Goal: Task Accomplishment & Management: Use online tool/utility

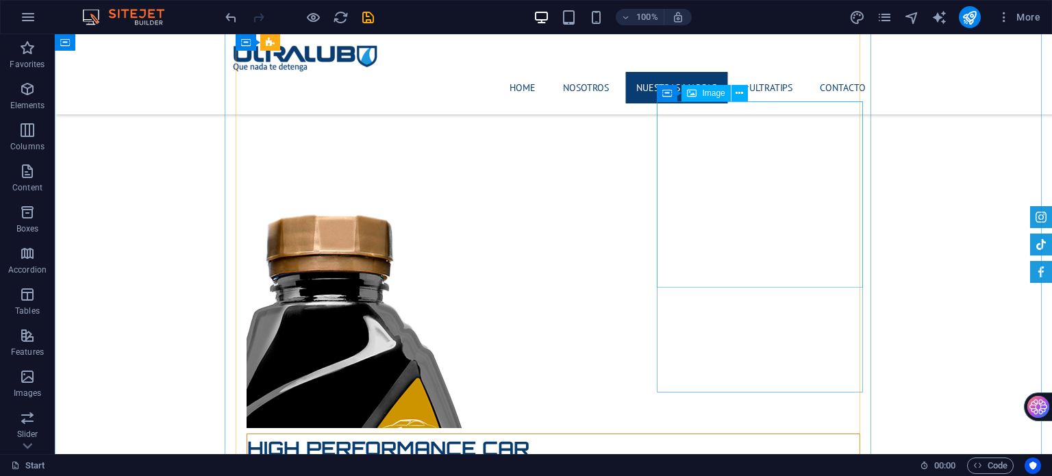
scroll to position [9933, 0]
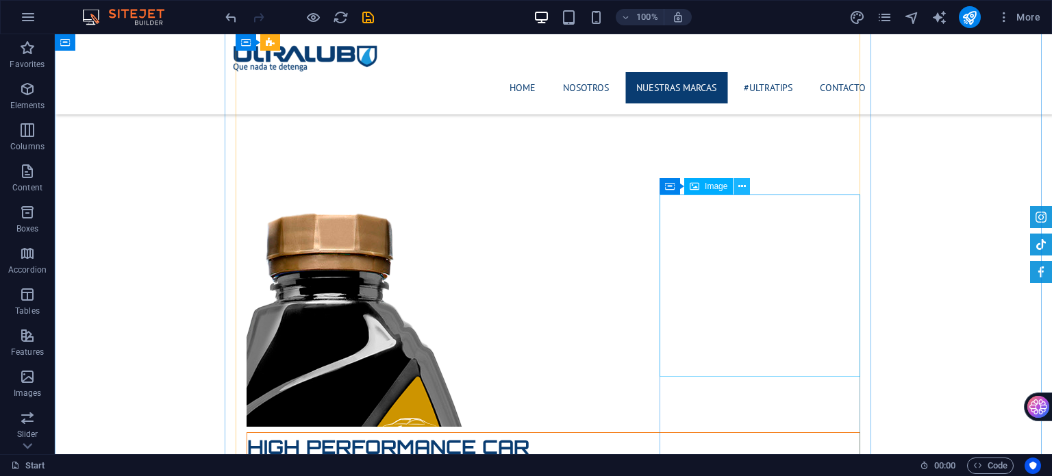
click at [740, 182] on icon at bounding box center [742, 186] width 8 height 14
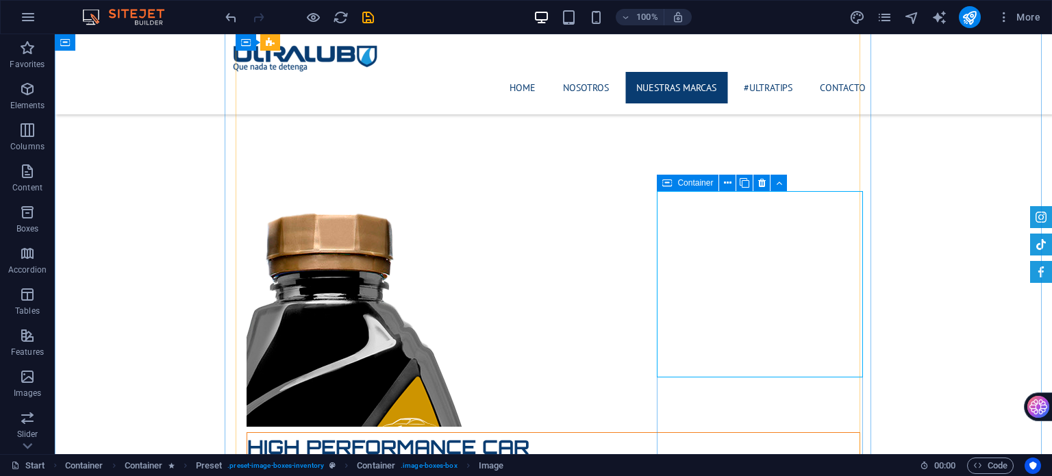
click at [666, 186] on icon at bounding box center [667, 183] width 10 height 16
click at [666, 188] on icon at bounding box center [667, 183] width 10 height 16
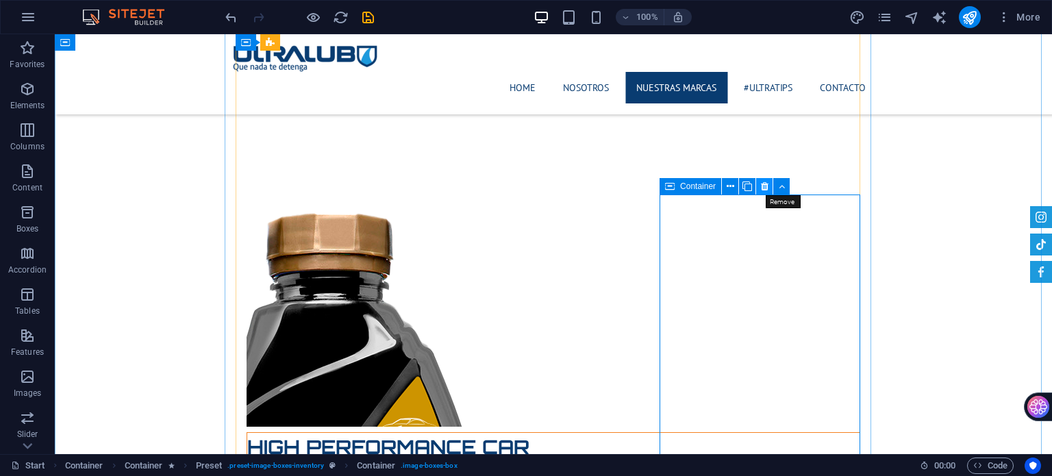
click at [764, 188] on icon at bounding box center [765, 186] width 8 height 14
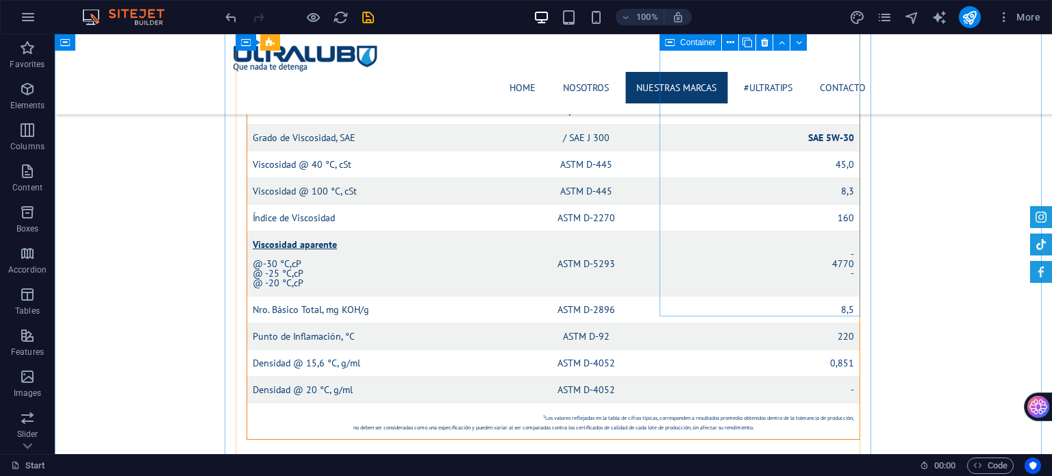
scroll to position [10275, 0]
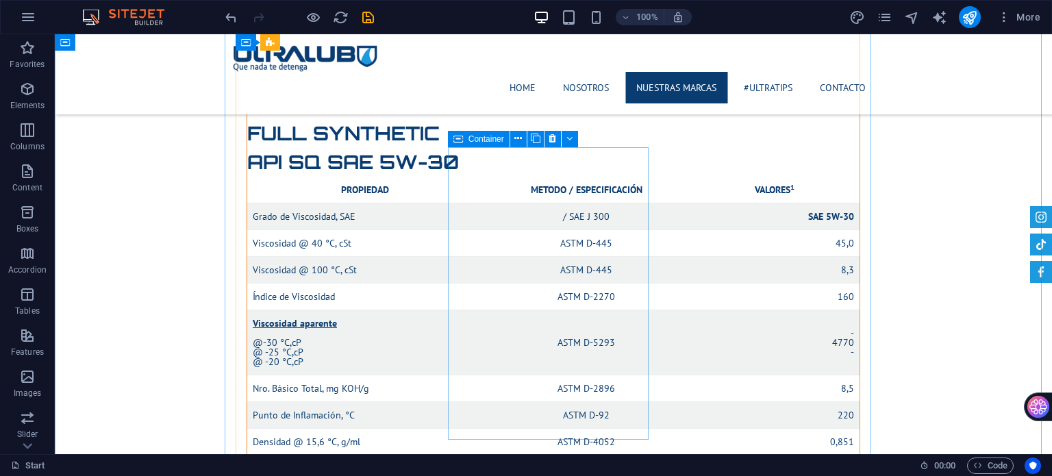
click at [455, 138] on icon at bounding box center [458, 139] width 10 height 16
click at [553, 144] on icon at bounding box center [552, 138] width 8 height 14
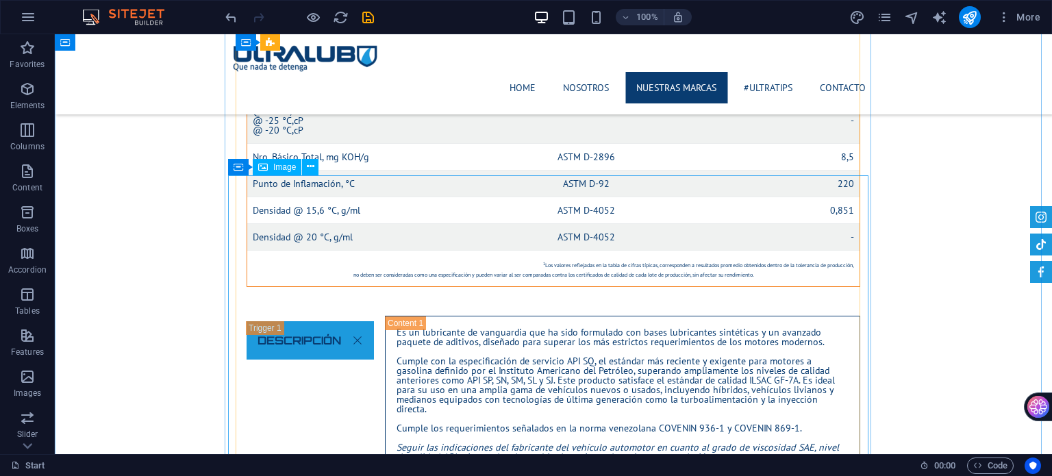
scroll to position [10480, 0]
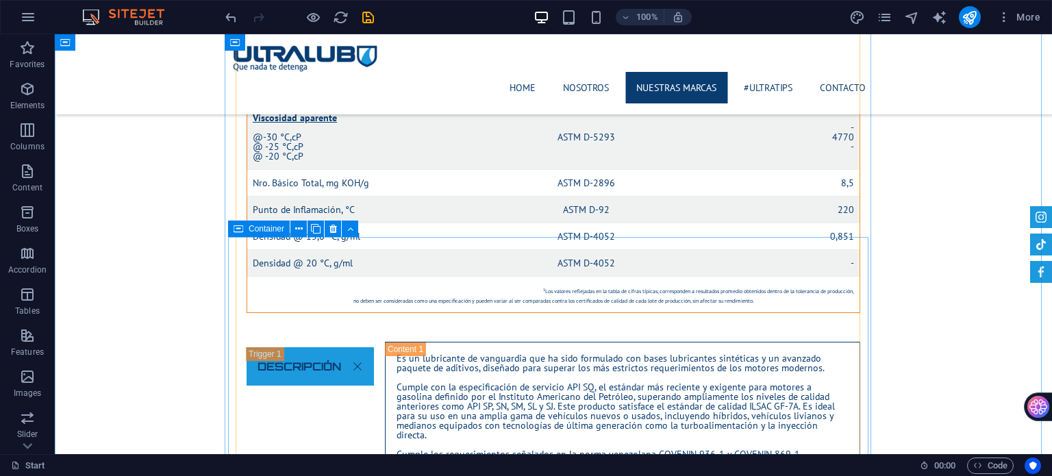
click at [238, 233] on div "Container" at bounding box center [259, 228] width 62 height 16
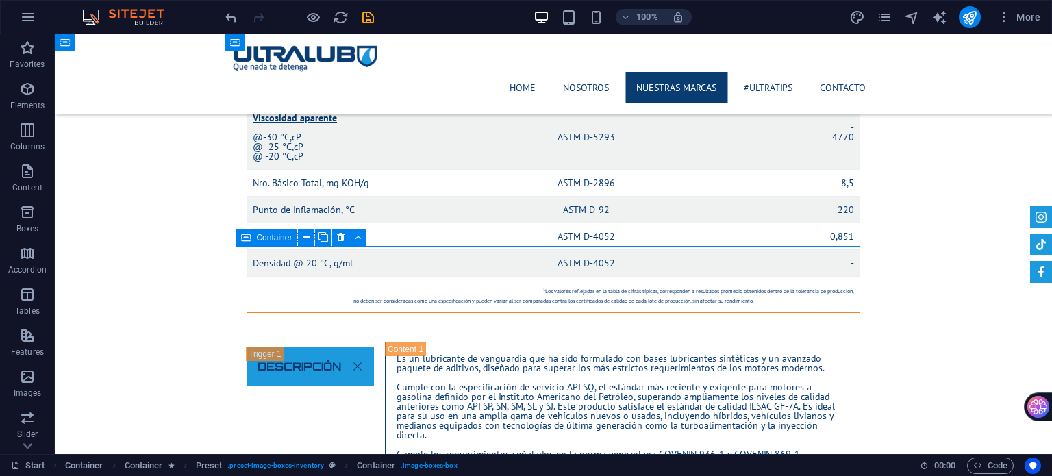
click at [258, 237] on span "Container" at bounding box center [274, 237] width 36 height 8
click at [303, 235] on icon at bounding box center [307, 237] width 8 height 14
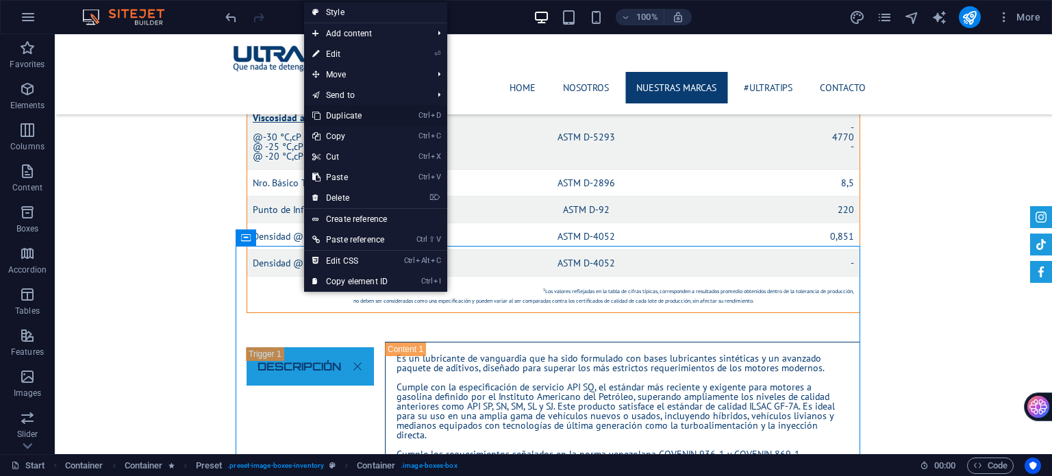
click at [349, 116] on link "Ctrl D Duplicate" at bounding box center [350, 115] width 92 height 21
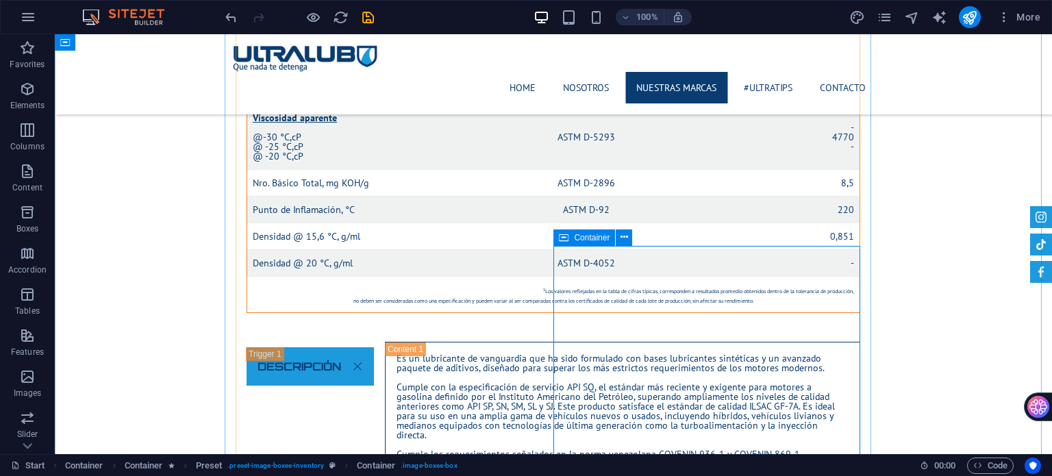
click at [568, 235] on icon at bounding box center [564, 237] width 10 height 16
click at [624, 239] on icon at bounding box center [624, 237] width 8 height 14
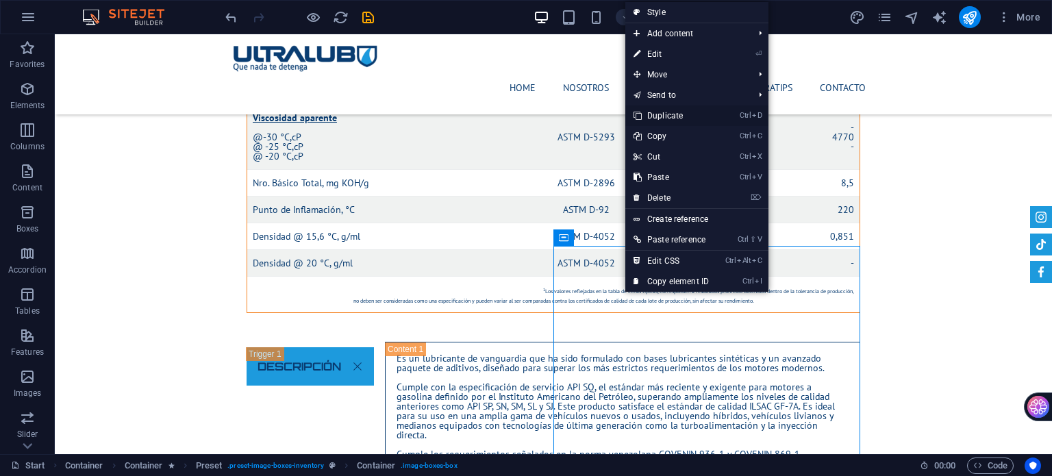
click at [682, 113] on link "Ctrl D Duplicate" at bounding box center [671, 115] width 92 height 21
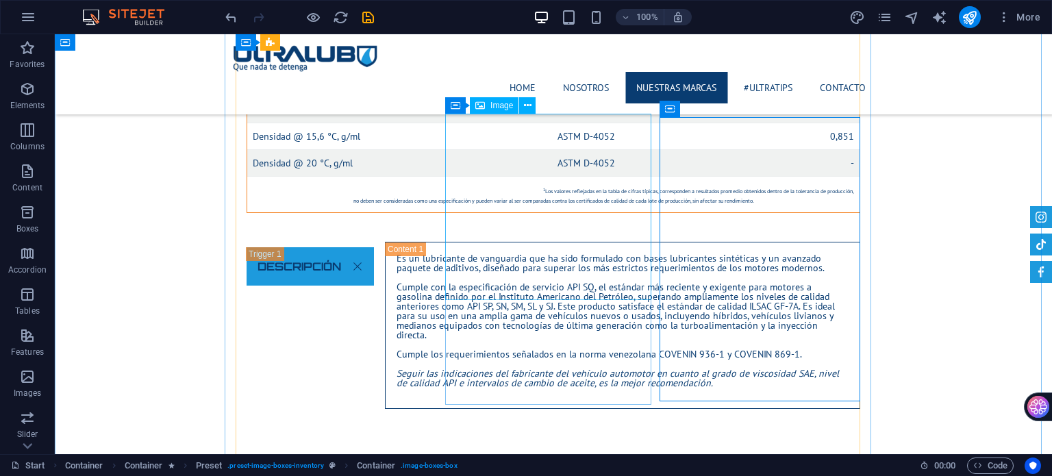
scroll to position [10617, 0]
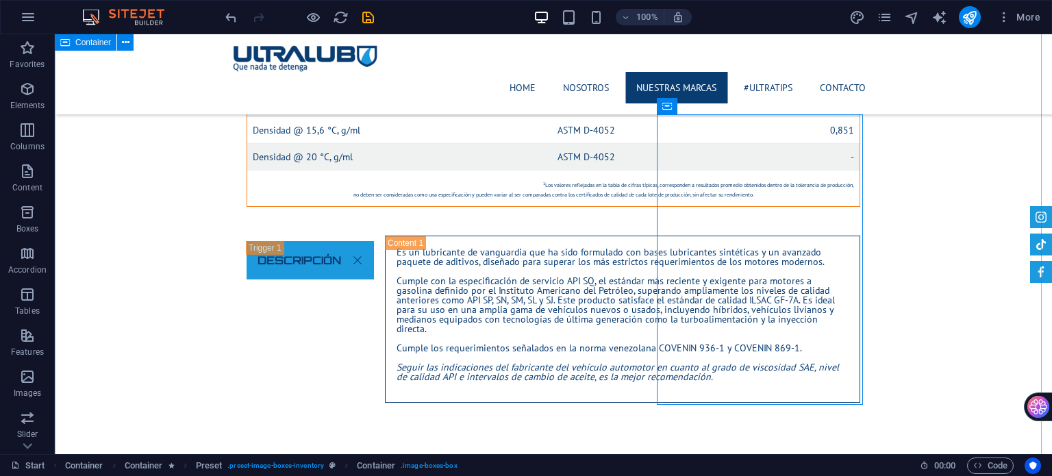
scroll to position [10480, 0]
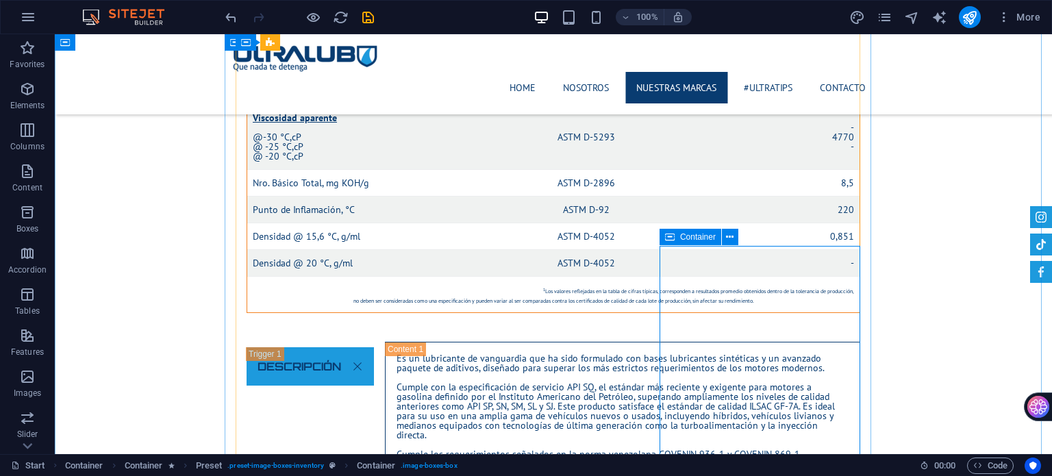
click at [668, 233] on icon at bounding box center [670, 237] width 10 height 16
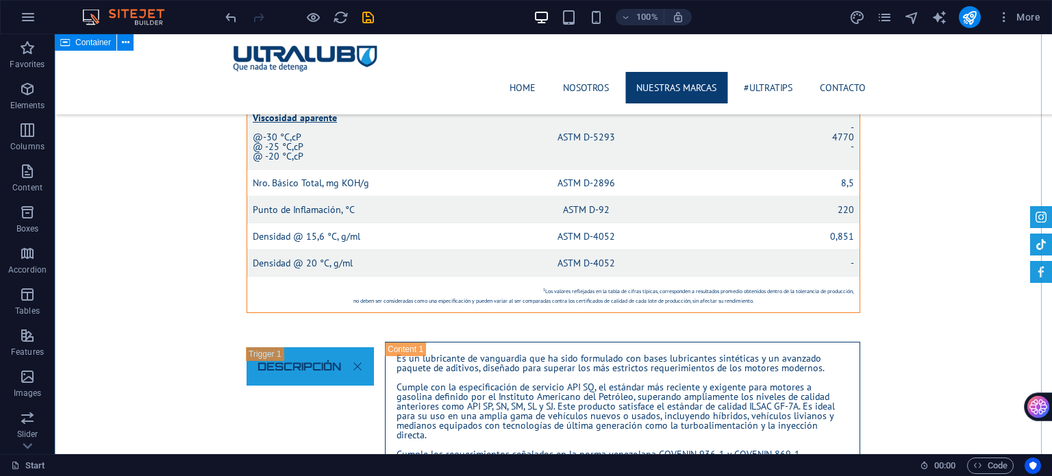
click at [364, 16] on icon "save" at bounding box center [368, 18] width 16 height 16
checkbox input "false"
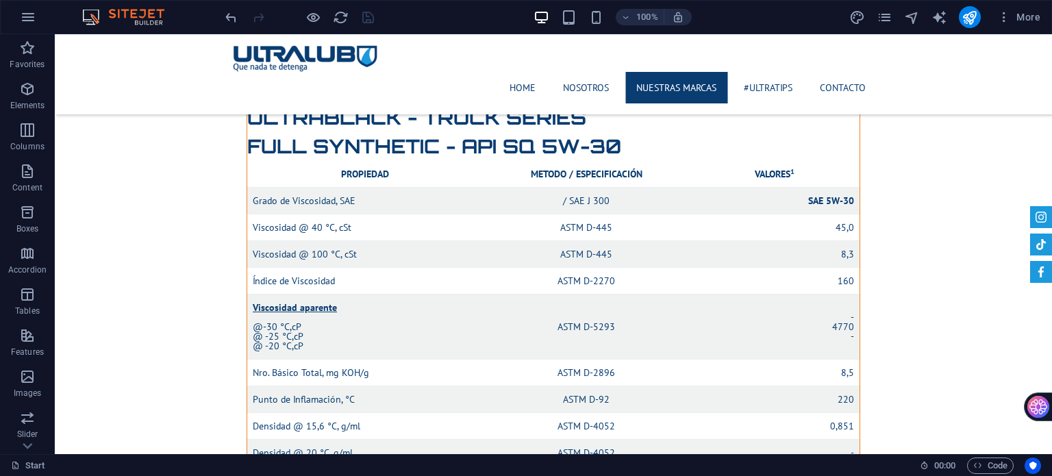
scroll to position [11165, 0]
